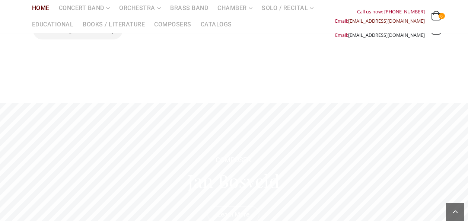
scroll to position [1033, 0]
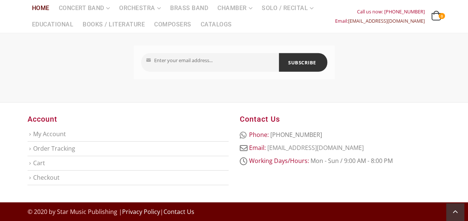
click at [188, 212] on link "Contact Us" at bounding box center [179, 212] width 31 height 8
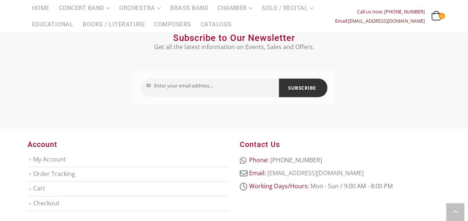
scroll to position [186, 0]
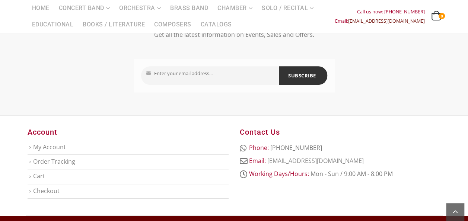
click at [30, 147] on li "My Account" at bounding box center [128, 148] width 201 height 14
click at [40, 162] on link "Order Tracking" at bounding box center [54, 162] width 42 height 8
click at [39, 175] on link "Cart" at bounding box center [39, 176] width 12 height 8
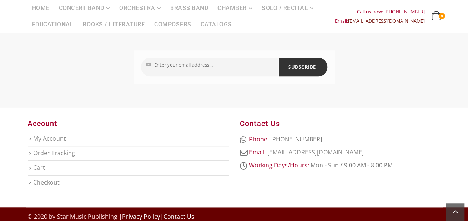
scroll to position [200, 0]
